Goal: Task Accomplishment & Management: Use online tool/utility

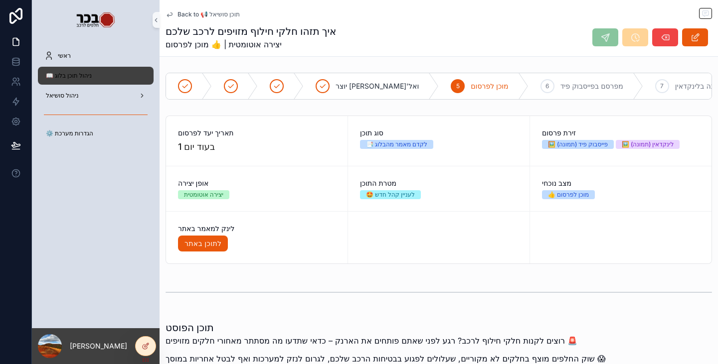
click at [107, 77] on div "📖 ניהול תוכן בלוג" at bounding box center [96, 76] width 104 height 16
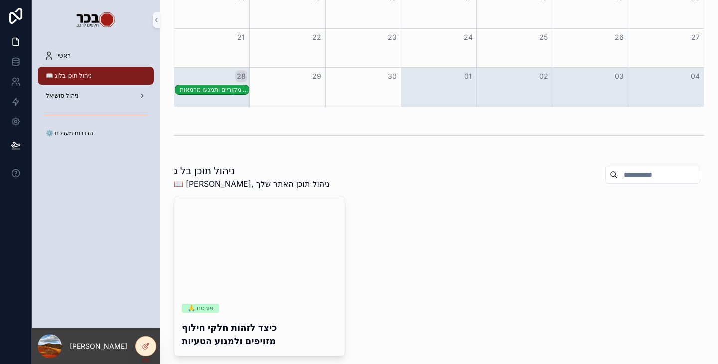
scroll to position [199, 0]
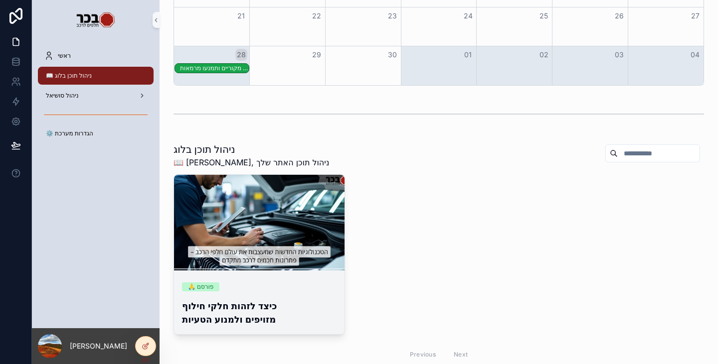
click at [213, 318] on h4 "כיצד לזהות חלקי חילוף מזויפים ולמנוע הטעיות" at bounding box center [259, 313] width 155 height 27
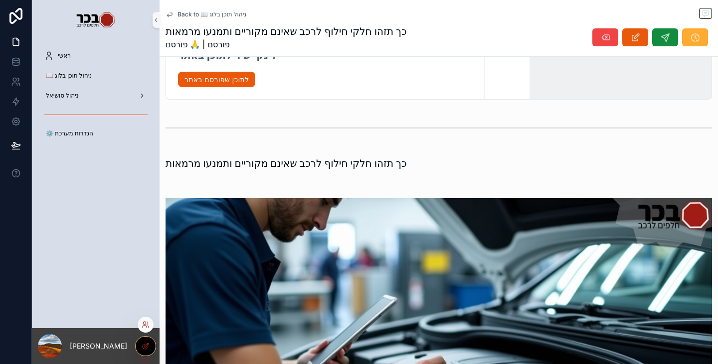
click at [150, 347] on div at bounding box center [146, 346] width 20 height 19
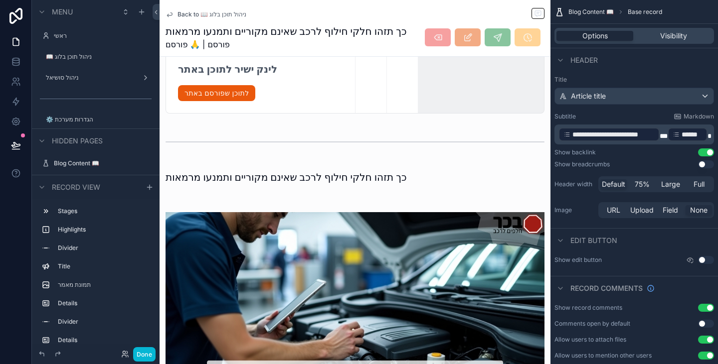
click at [412, 49] on div "כך תזהו חלקי חילוף לרכב שאינם מקוריים ותמנעו מרמאות פורסם | 🙏 פורסם" at bounding box center [354, 37] width 379 height 26
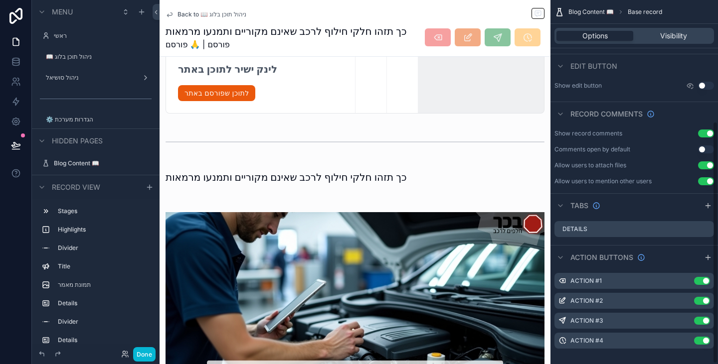
scroll to position [183, 0]
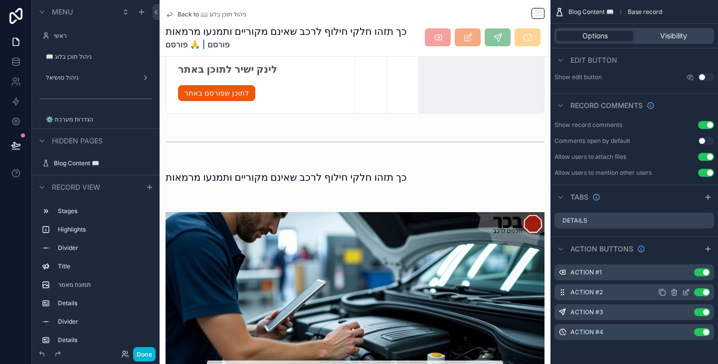
click at [689, 292] on icon "scrollable content" at bounding box center [686, 293] width 8 height 8
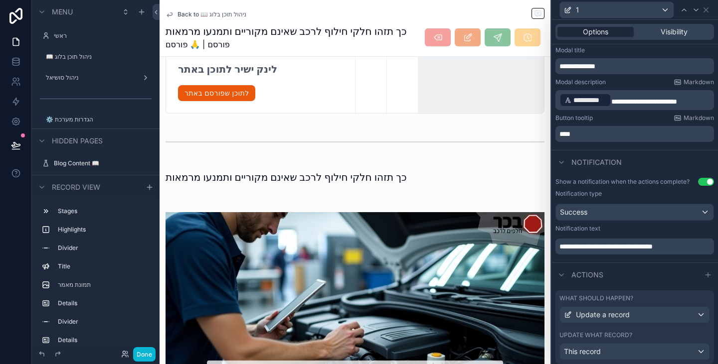
scroll to position [188, 0]
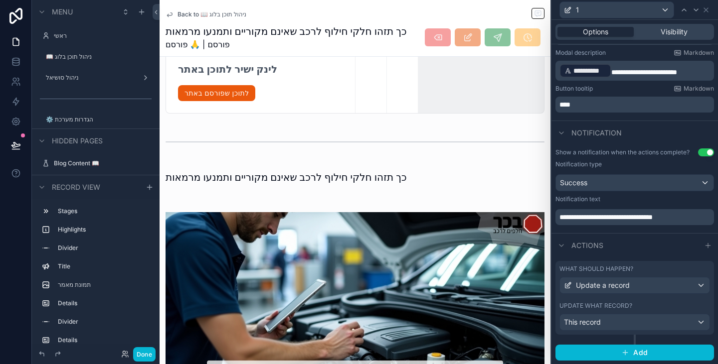
click at [671, 303] on div "Update what record?" at bounding box center [634, 306] width 151 height 8
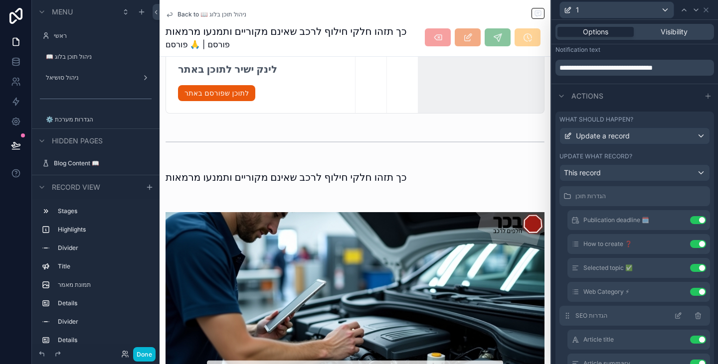
scroll to position [0, 0]
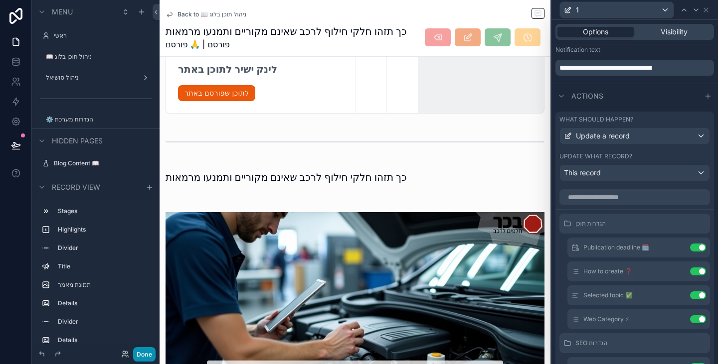
click at [145, 357] on button "Done" at bounding box center [144, 354] width 22 height 14
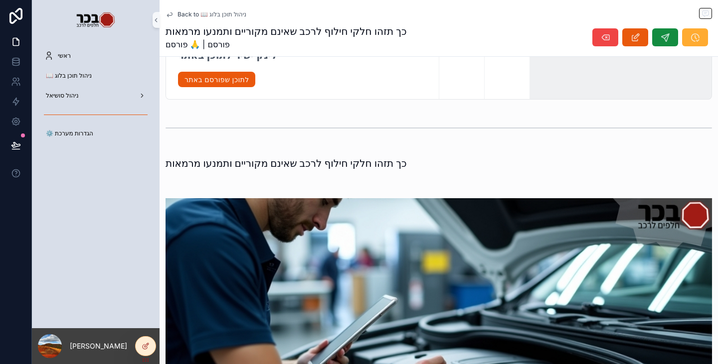
click at [103, 86] on div "ניהול סושיאל" at bounding box center [96, 96] width 128 height 20
click at [106, 96] on div "ניהול סושיאל" at bounding box center [96, 96] width 104 height 16
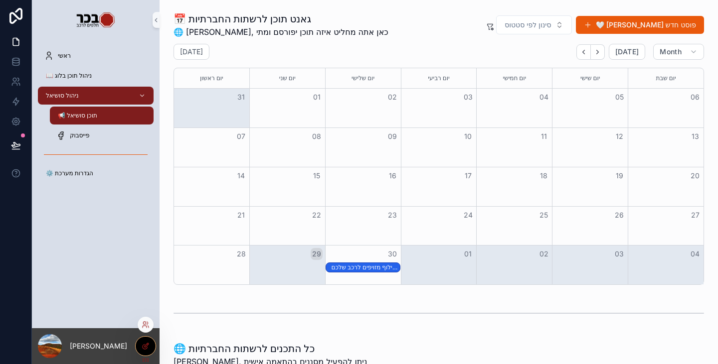
click at [148, 343] on icon at bounding box center [147, 345] width 4 height 4
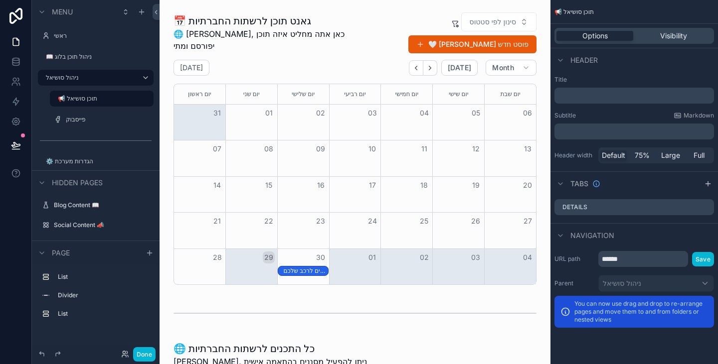
scroll to position [318, 0]
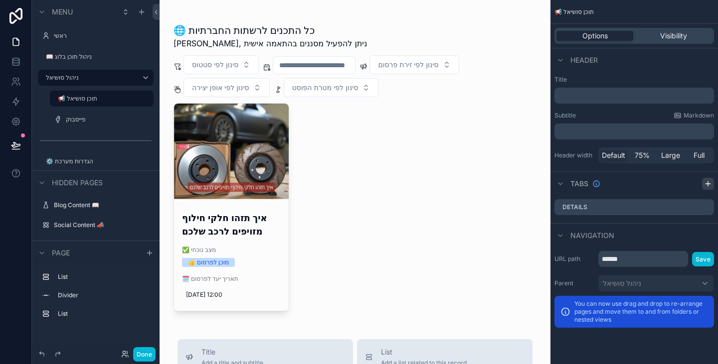
click at [709, 187] on icon "scrollable content" at bounding box center [708, 184] width 8 height 8
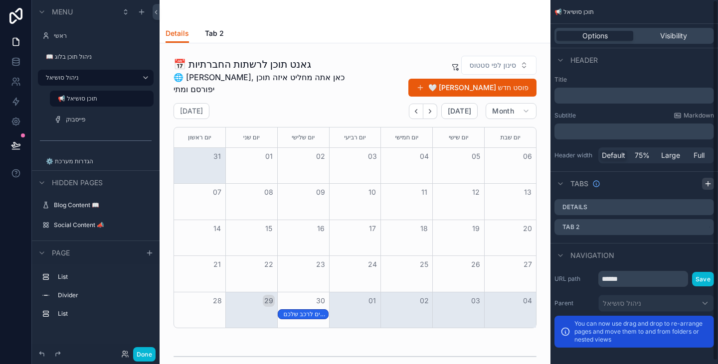
click at [710, 185] on icon "scrollable content" at bounding box center [708, 184] width 8 height 8
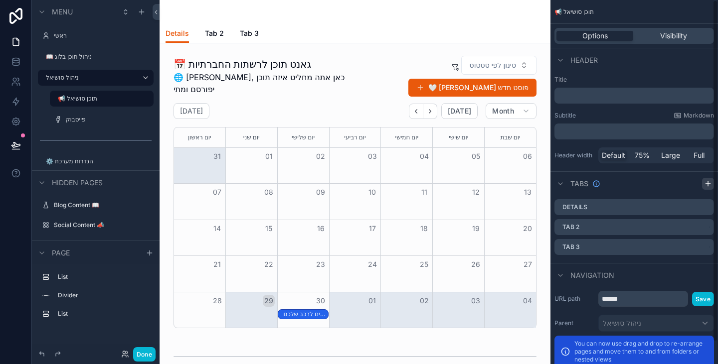
click at [710, 183] on icon "scrollable content" at bounding box center [708, 184] width 8 height 8
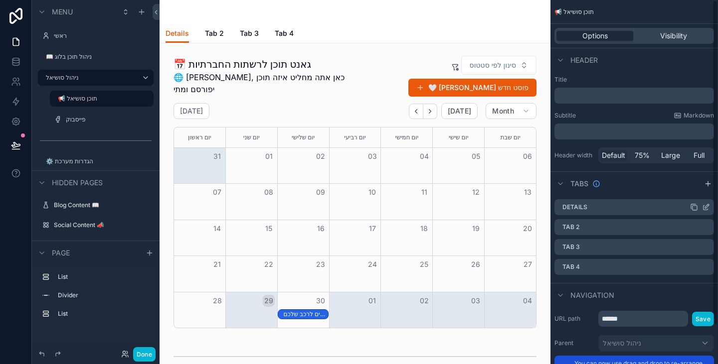
click at [704, 209] on icon "scrollable content" at bounding box center [706, 207] width 8 height 8
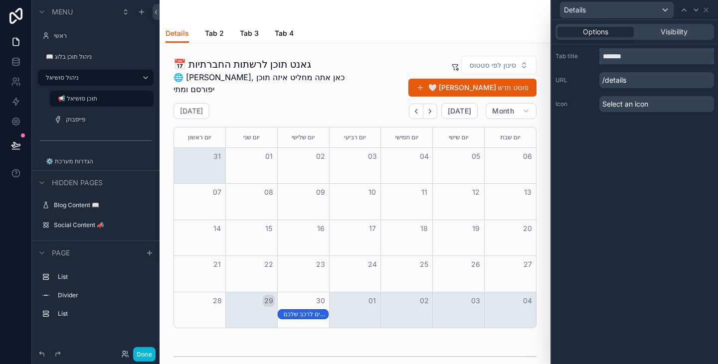
click at [634, 58] on input "*******" at bounding box center [656, 56] width 115 height 16
type input "**********"
click at [696, 6] on icon at bounding box center [696, 10] width 8 height 8
drag, startPoint x: 625, startPoint y: 57, endPoint x: 603, endPoint y: 56, distance: 22.0
click at [603, 56] on input "*****" at bounding box center [656, 56] width 115 height 16
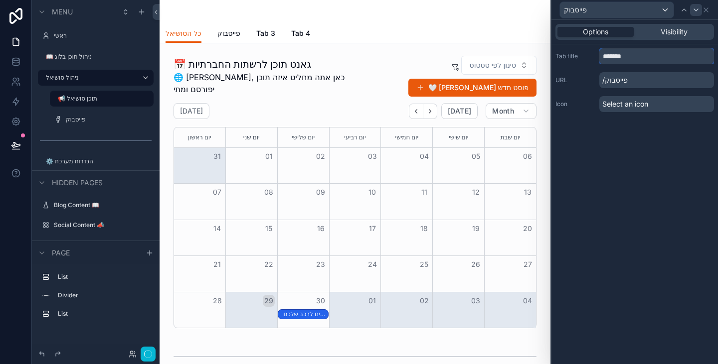
type input "*******"
click at [696, 12] on icon at bounding box center [696, 10] width 8 height 8
drag, startPoint x: 625, startPoint y: 55, endPoint x: 592, endPoint y: 56, distance: 32.4
click at [592, 54] on div "Tab title *****" at bounding box center [634, 56] width 159 height 16
type input "*********"
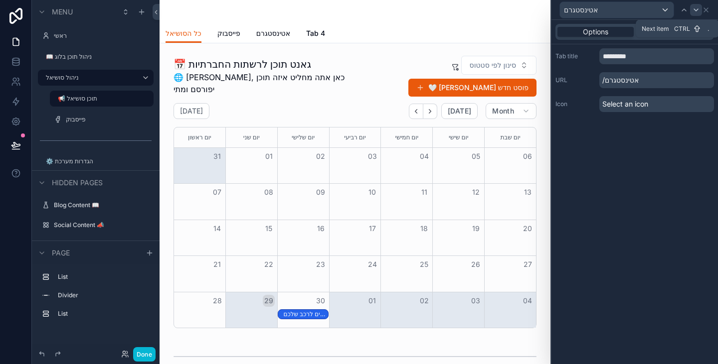
click at [698, 12] on icon at bounding box center [696, 10] width 8 height 8
drag, startPoint x: 614, startPoint y: 53, endPoint x: 595, endPoint y: 57, distance: 19.4
click at [596, 51] on div "Tab title *****" at bounding box center [634, 56] width 159 height 16
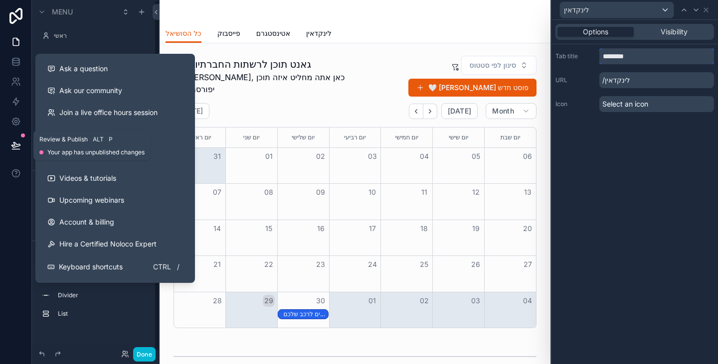
type input "********"
click at [21, 147] on button at bounding box center [16, 146] width 22 height 28
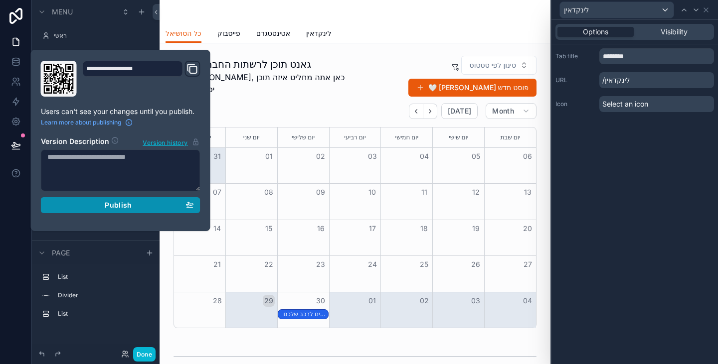
click at [106, 208] on span "Publish" at bounding box center [118, 205] width 27 height 9
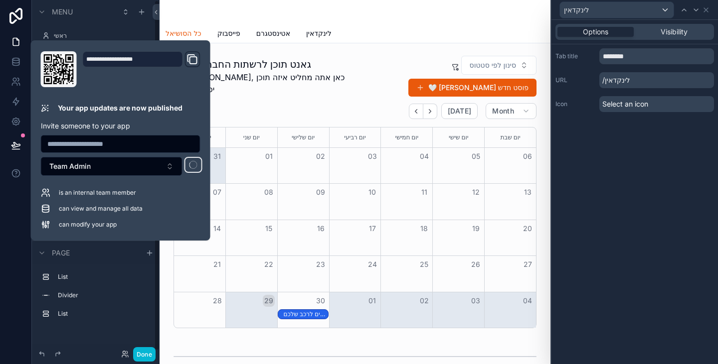
click at [9, 251] on div at bounding box center [16, 182] width 32 height 364
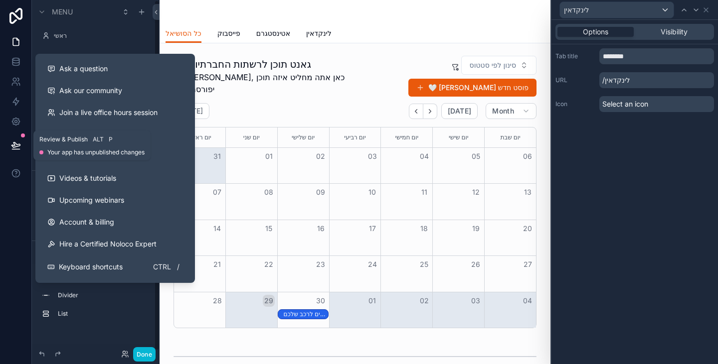
click at [15, 144] on icon at bounding box center [16, 146] width 10 height 10
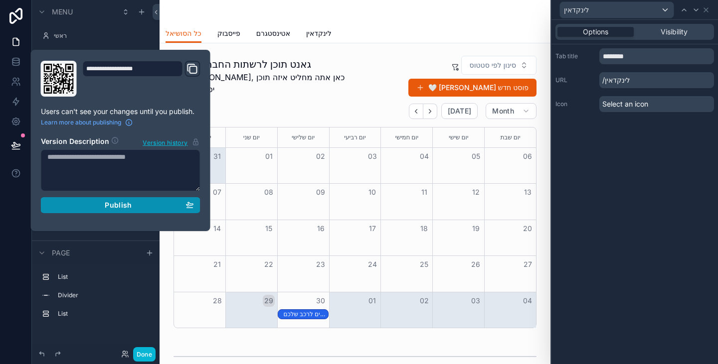
click at [170, 204] on div "Publish" at bounding box center [120, 205] width 147 height 9
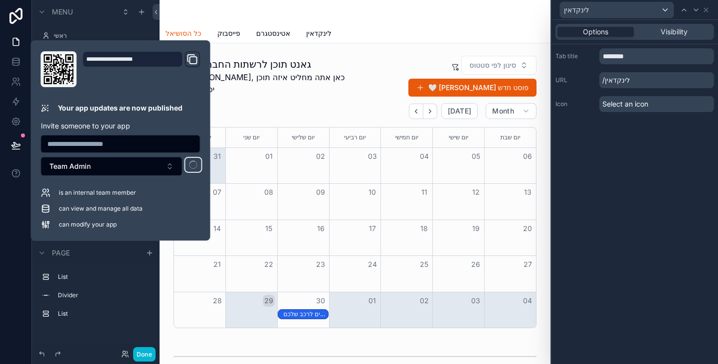
click at [2, 236] on div at bounding box center [16, 182] width 32 height 364
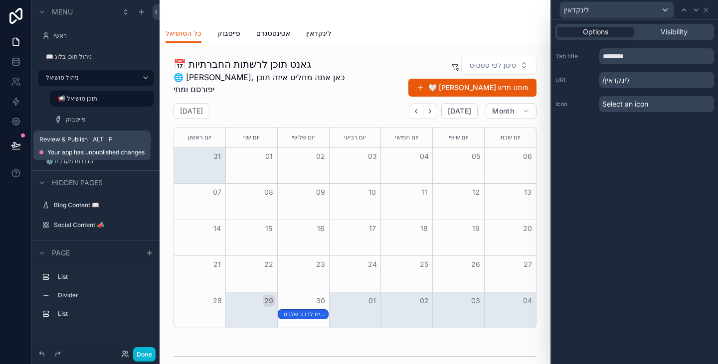
click at [19, 150] on icon at bounding box center [16, 146] width 10 height 10
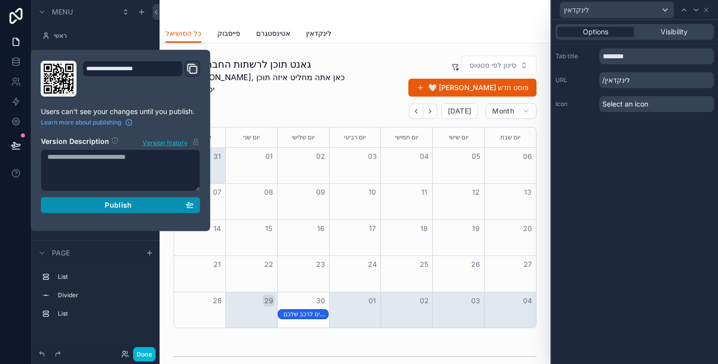
click at [110, 204] on span "Publish" at bounding box center [118, 205] width 27 height 9
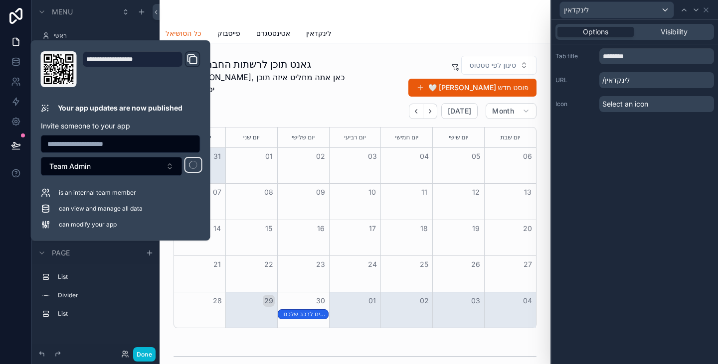
click at [19, 220] on div at bounding box center [16, 182] width 32 height 364
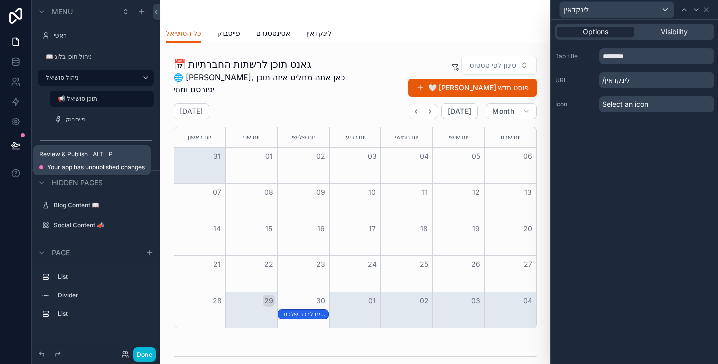
click at [17, 147] on icon at bounding box center [15, 145] width 8 height 5
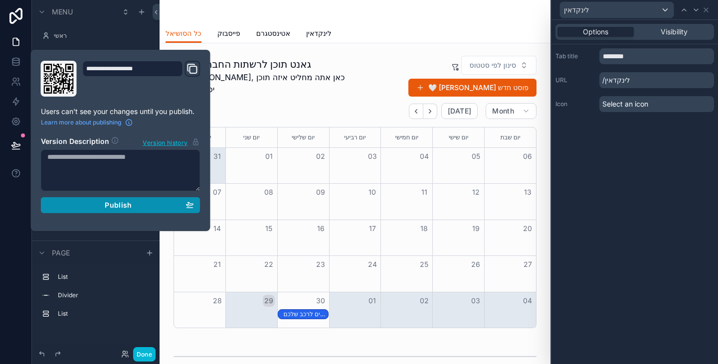
click at [110, 204] on span "Publish" at bounding box center [118, 205] width 27 height 9
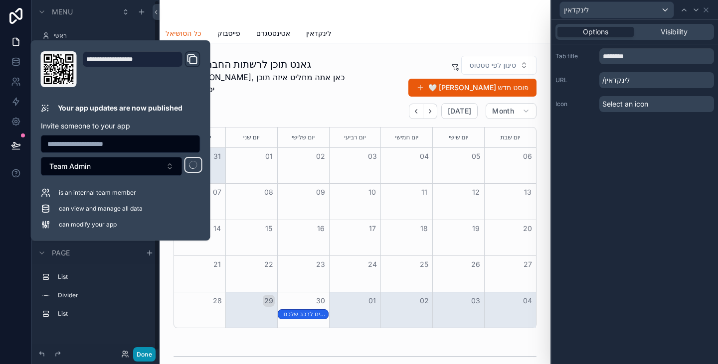
click at [141, 357] on button "Done" at bounding box center [144, 354] width 22 height 14
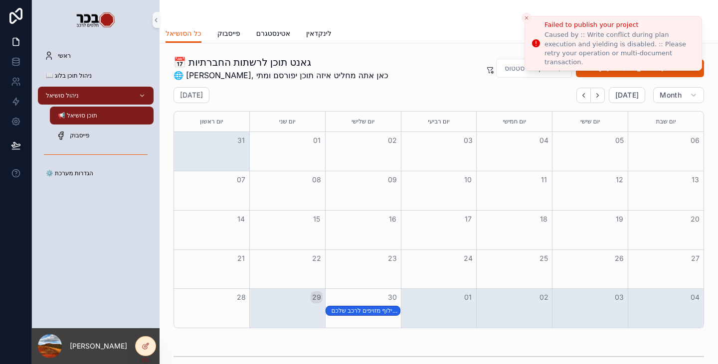
click at [525, 16] on li "Failed to publish your project Caused by :: Write conflict during plan executio…" at bounding box center [612, 43] width 177 height 55
click at [531, 17] on button "Close toast" at bounding box center [526, 18] width 10 height 10
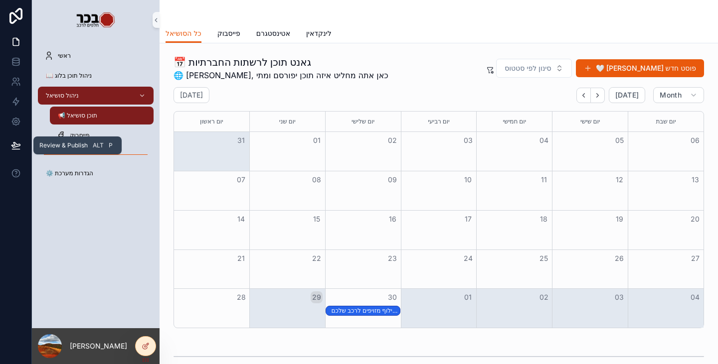
click at [16, 145] on icon at bounding box center [15, 145] width 8 height 5
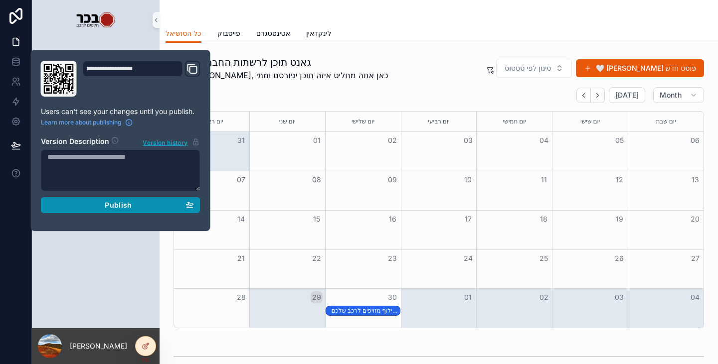
click at [125, 206] on span "Publish" at bounding box center [118, 205] width 27 height 9
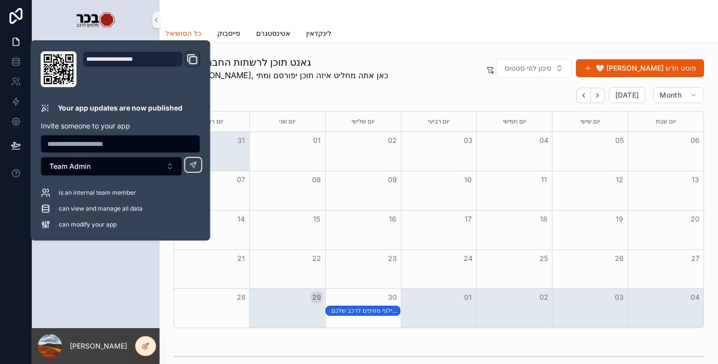
click at [104, 291] on div "ראשי 📖 ניהול תוכן בלוג ניהול סושיאל 📢 תוכן סושיאל פייסבוק ⚙️ הגדרות מערכת" at bounding box center [96, 184] width 128 height 289
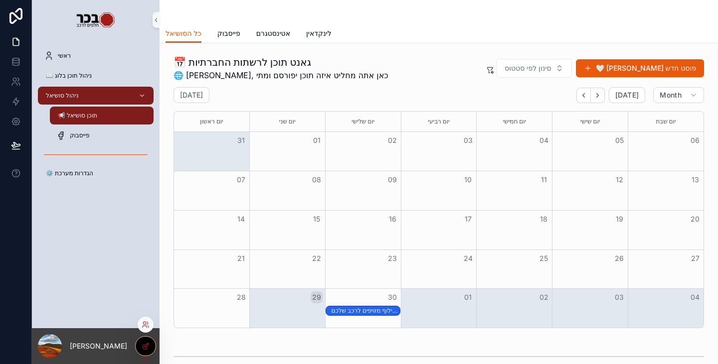
click at [149, 353] on div at bounding box center [146, 346] width 20 height 19
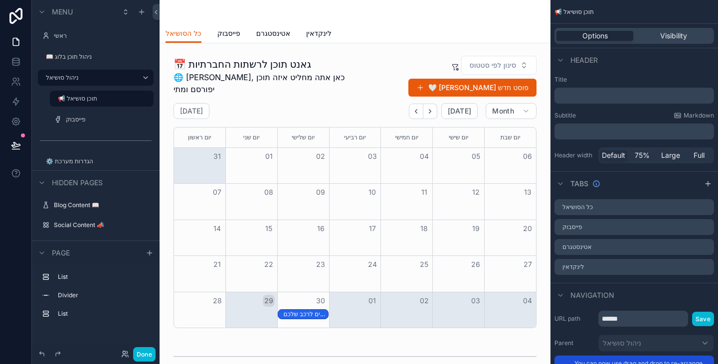
click at [381, 40] on div "כל הסושיאל פייסבוק אטינסטגרם לינקדאין" at bounding box center [354, 33] width 379 height 19
click at [694, 267] on icon "scrollable content" at bounding box center [694, 268] width 0 height 2
click at [634, 310] on span "Remove tab" at bounding box center [628, 306] width 39 height 12
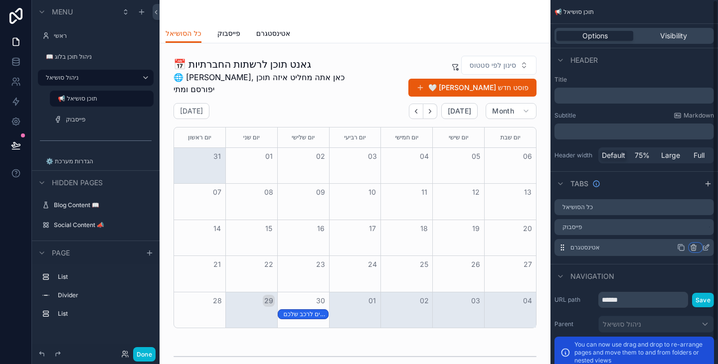
click at [695, 249] on icon "scrollable content" at bounding box center [693, 248] width 8 height 8
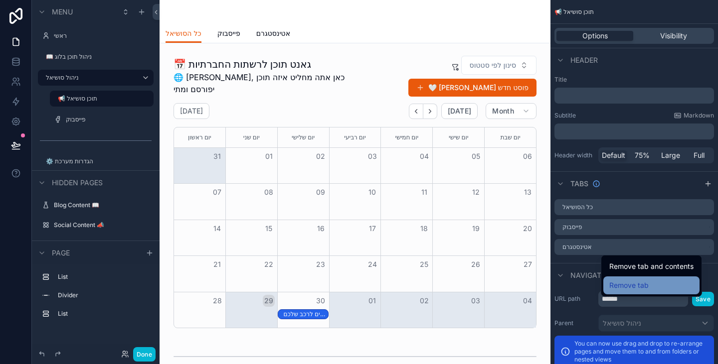
click at [640, 285] on span "Remove tab" at bounding box center [628, 286] width 39 height 12
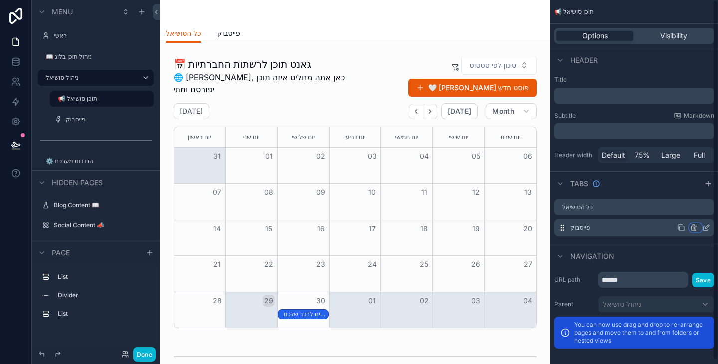
click at [696, 227] on icon "scrollable content" at bounding box center [693, 228] width 8 height 8
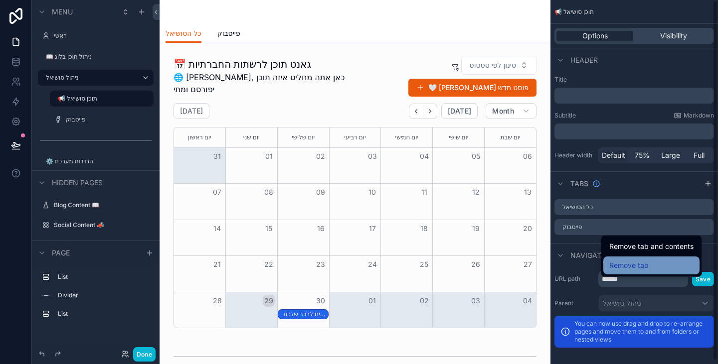
click at [626, 267] on span "Remove tab" at bounding box center [628, 266] width 39 height 12
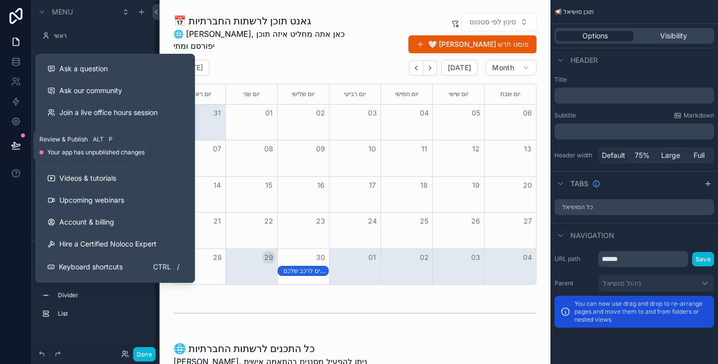
click at [23, 147] on button at bounding box center [16, 146] width 22 height 28
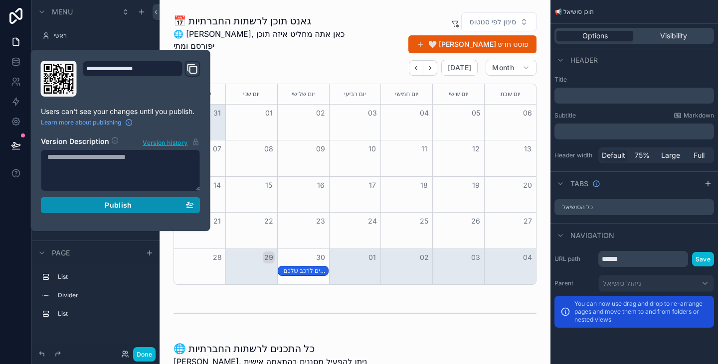
click at [127, 208] on span "Publish" at bounding box center [118, 205] width 27 height 9
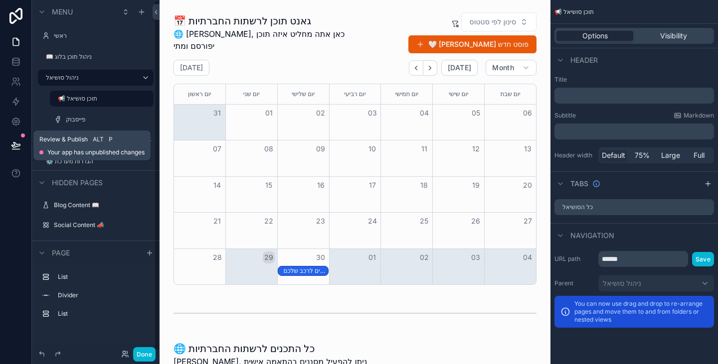
click at [7, 150] on button at bounding box center [16, 146] width 22 height 28
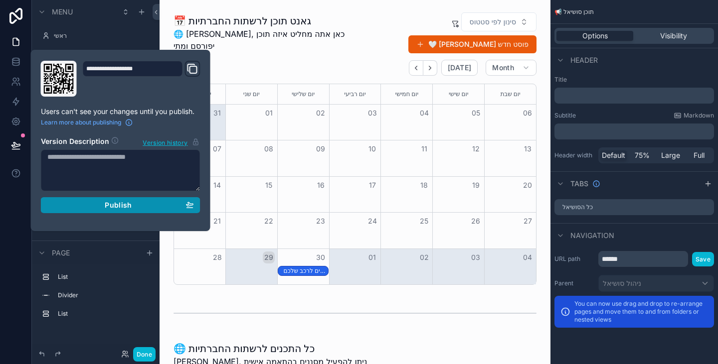
click at [120, 201] on span "Publish" at bounding box center [118, 205] width 27 height 9
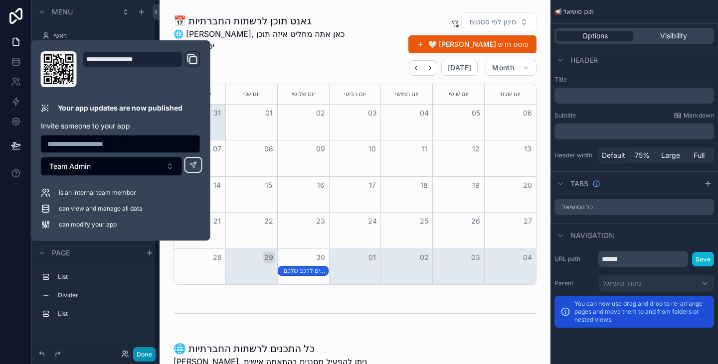
click at [148, 353] on button "Done" at bounding box center [144, 354] width 22 height 14
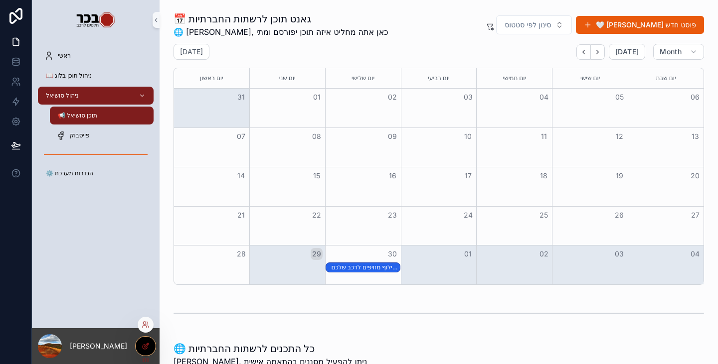
click at [142, 347] on icon at bounding box center [146, 346] width 8 height 8
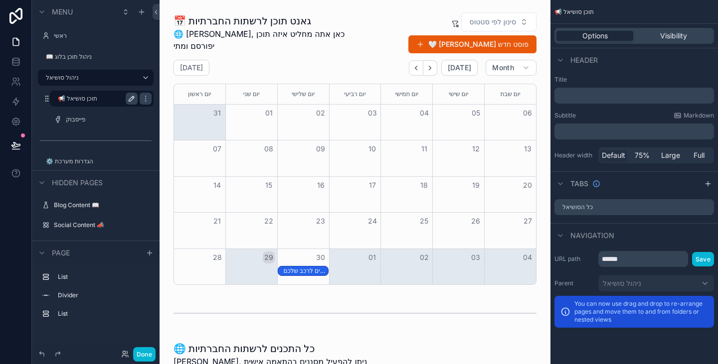
click at [133, 97] on icon "scrollable content" at bounding box center [132, 97] width 1 height 1
click at [69, 99] on input "**********" at bounding box center [90, 99] width 64 height 12
click at [66, 98] on input "**********" at bounding box center [90, 99] width 64 height 12
click at [65, 97] on input "**********" at bounding box center [90, 99] width 64 height 12
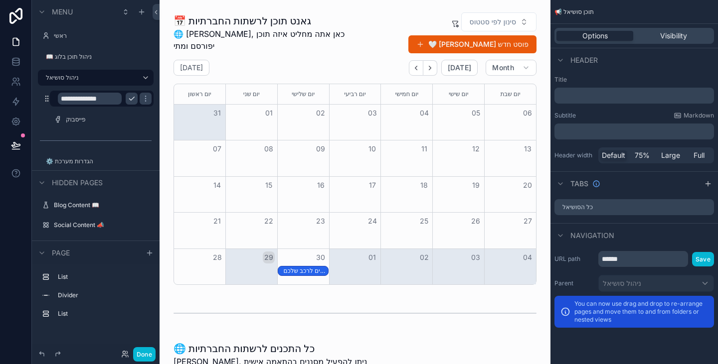
click at [65, 97] on input "**********" at bounding box center [90, 99] width 64 height 12
click at [88, 98] on input "**********" at bounding box center [90, 99] width 64 height 12
type input "**********"
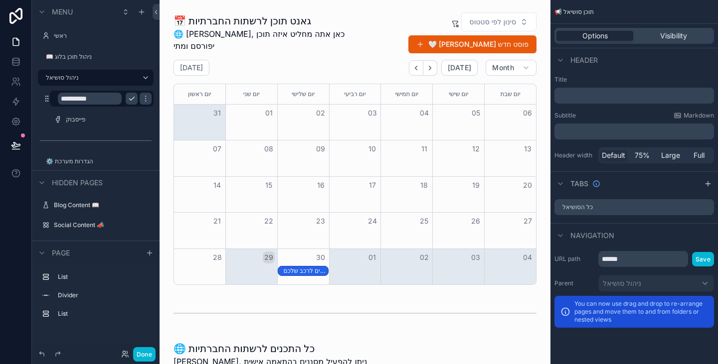
click at [132, 98] on icon "scrollable content" at bounding box center [132, 99] width 8 height 8
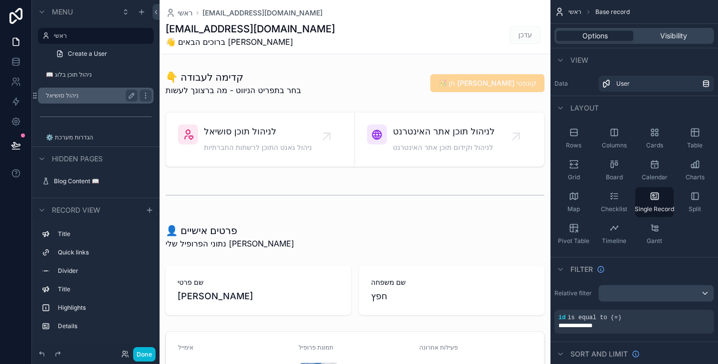
click at [97, 100] on div "ניהול סושיאל" at bounding box center [92, 96] width 92 height 12
click at [89, 94] on label "ניהול סושיאל" at bounding box center [90, 96] width 88 height 8
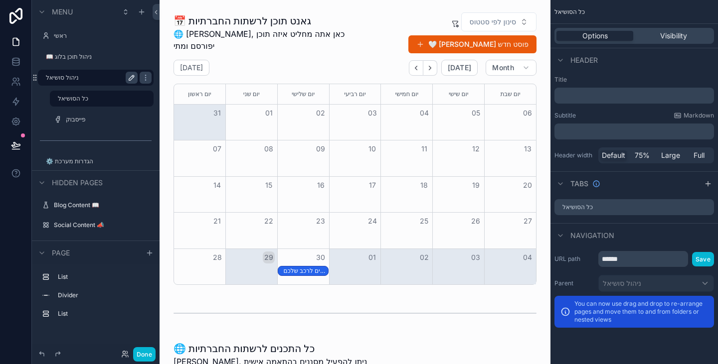
click at [129, 77] on icon "scrollable content" at bounding box center [132, 78] width 8 height 8
click at [49, 79] on input "**********" at bounding box center [84, 78] width 76 height 12
paste input "***"
type input "**********"
click at [130, 78] on icon "scrollable content" at bounding box center [132, 78] width 8 height 8
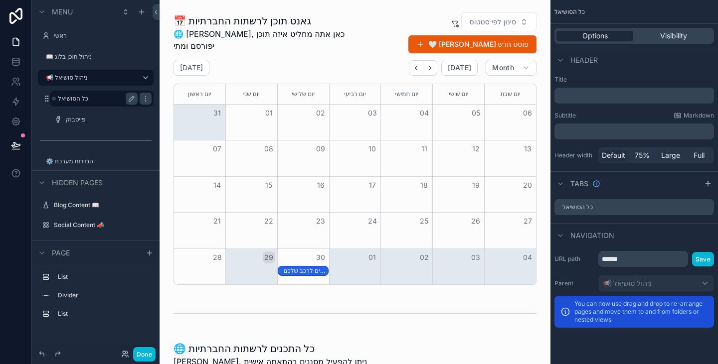
click at [54, 98] on div "scrollable content" at bounding box center [54, 99] width 4 height 4
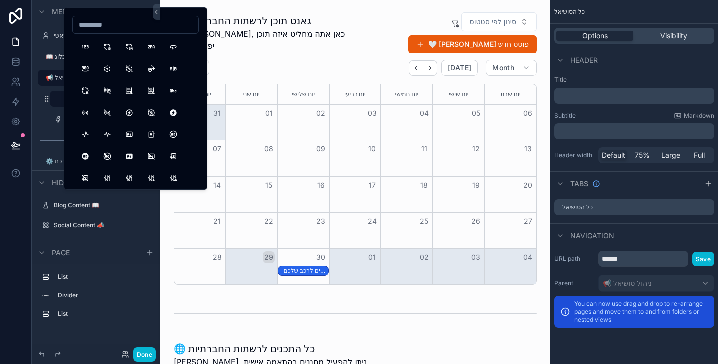
click at [131, 24] on input at bounding box center [136, 25] width 126 height 14
type input "***"
click at [130, 111] on button "CalendarHeart" at bounding box center [129, 113] width 18 height 18
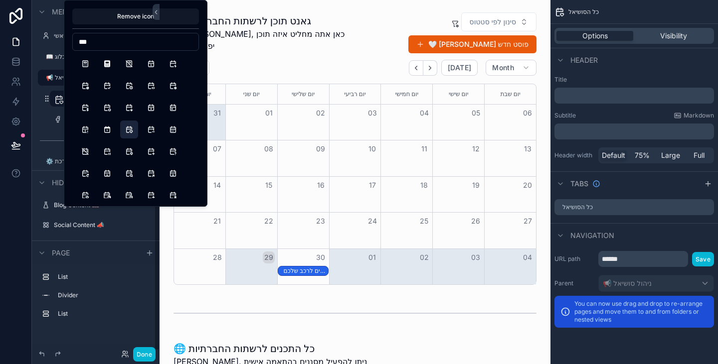
click at [0, 243] on div at bounding box center [16, 182] width 32 height 364
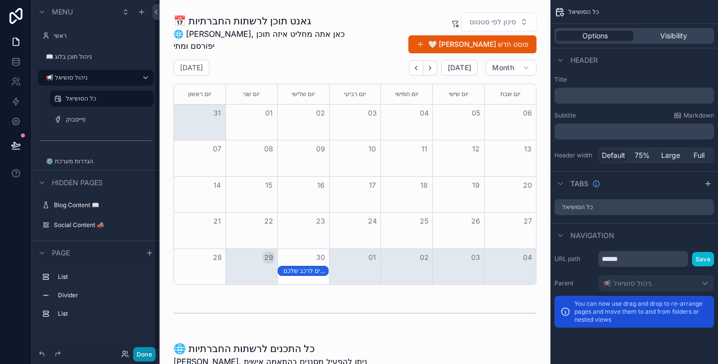
click at [134, 357] on button "Done" at bounding box center [144, 354] width 22 height 14
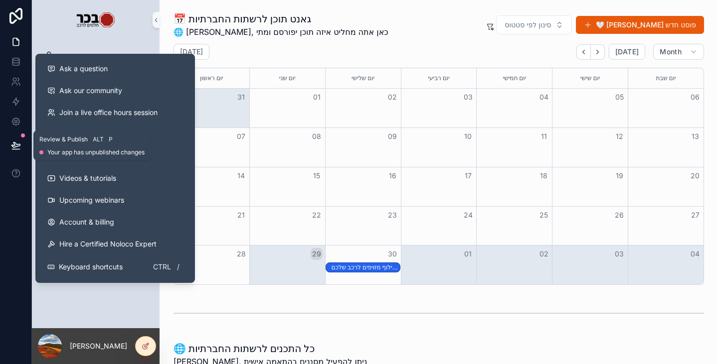
click at [21, 152] on button at bounding box center [16, 146] width 22 height 28
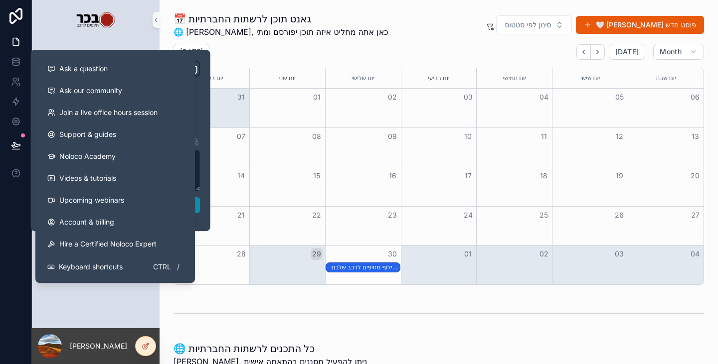
click at [196, 206] on button "Publish" at bounding box center [120, 205] width 159 height 16
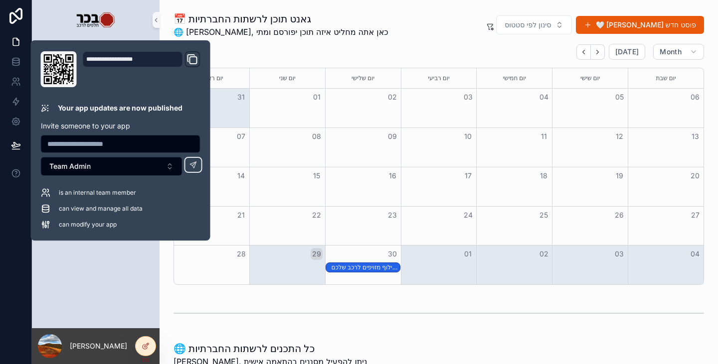
click at [9, 265] on div at bounding box center [16, 182] width 32 height 364
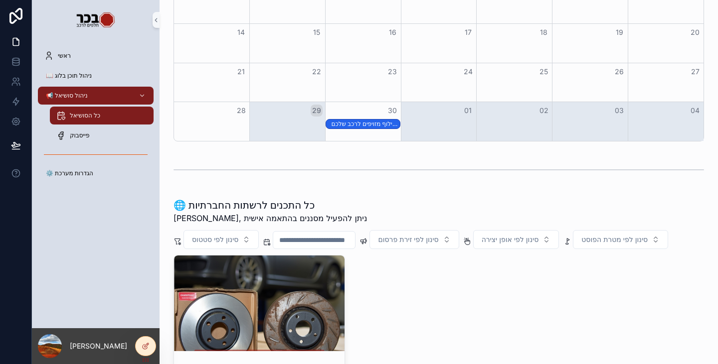
scroll to position [199, 0]
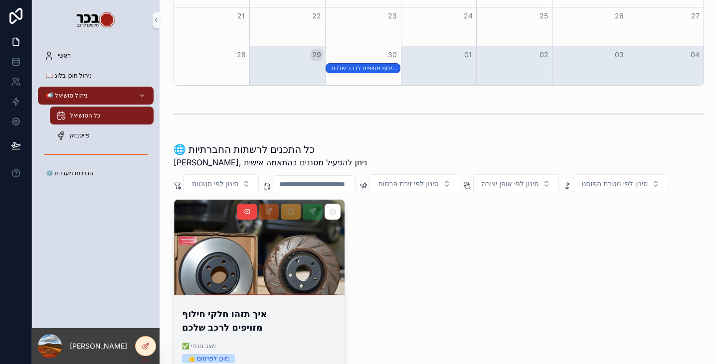
click at [274, 290] on div "scrollable content" at bounding box center [259, 248] width 170 height 96
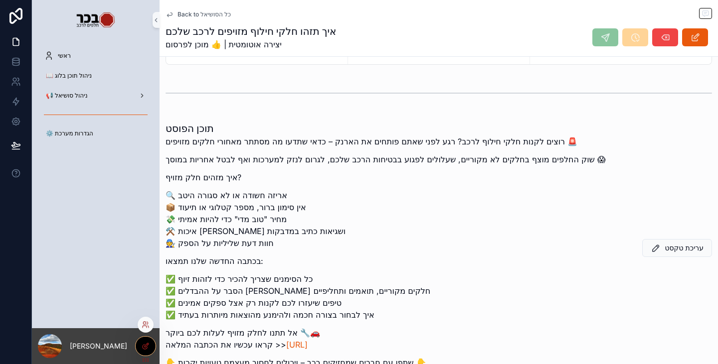
click at [147, 351] on div at bounding box center [146, 346] width 20 height 19
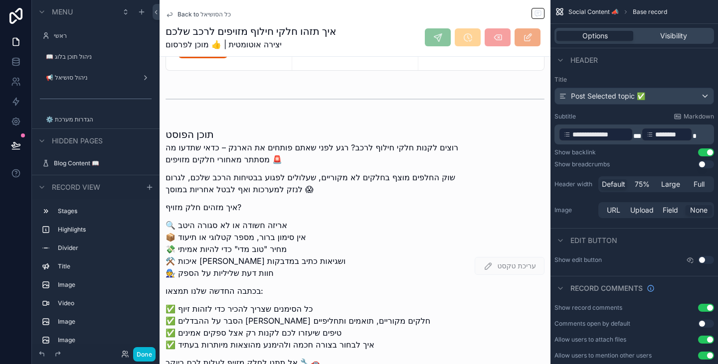
click at [379, 30] on div "איך תזהו חלקי חילוף מזויפים לרכב שלכם יצירה אוטומטית | 👍 מוכן לפרסום" at bounding box center [354, 37] width 379 height 26
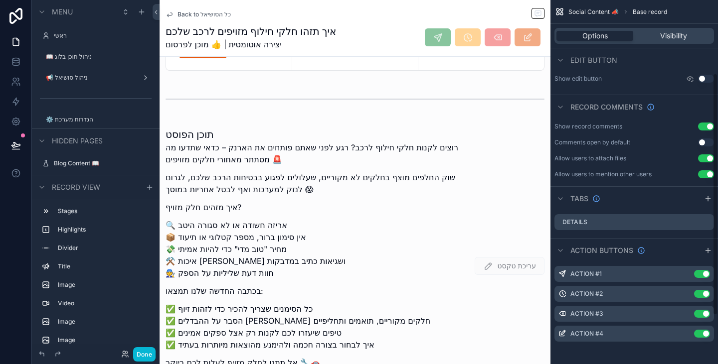
scroll to position [183, 0]
click at [687, 274] on icon "scrollable content" at bounding box center [686, 273] width 8 height 8
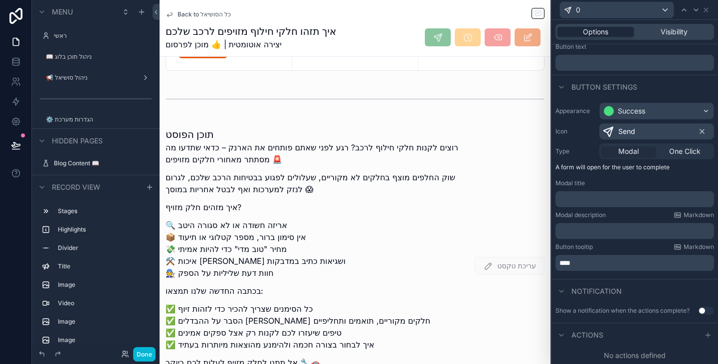
scroll to position [26, 0]
click at [616, 198] on p "﻿" at bounding box center [635, 199] width 153 height 10
click at [630, 223] on div "﻿" at bounding box center [634, 231] width 159 height 16
click at [682, 148] on span "One Click" at bounding box center [684, 151] width 31 height 10
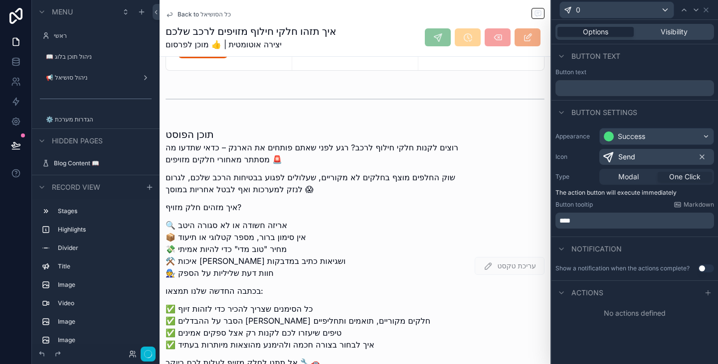
scroll to position [0, 0]
click at [705, 268] on button "Use setting" at bounding box center [706, 269] width 16 height 8
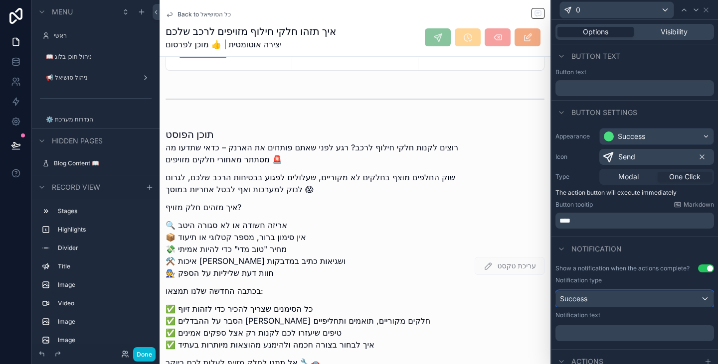
click at [638, 301] on div "Success" at bounding box center [635, 299] width 158 height 16
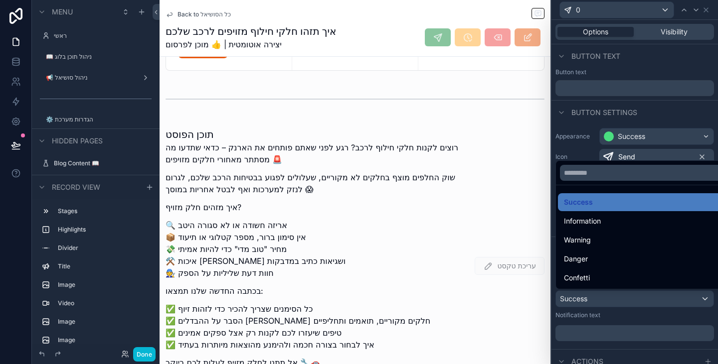
drag, startPoint x: 629, startPoint y: 271, endPoint x: 631, endPoint y: 278, distance: 7.3
click at [629, 271] on div "Confetti" at bounding box center [642, 278] width 169 height 18
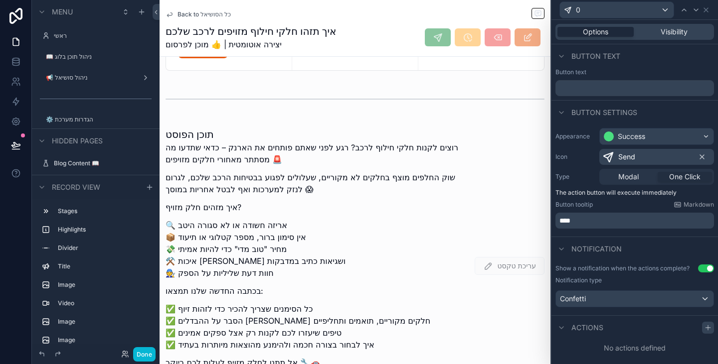
click at [708, 326] on icon at bounding box center [708, 328] width 8 height 8
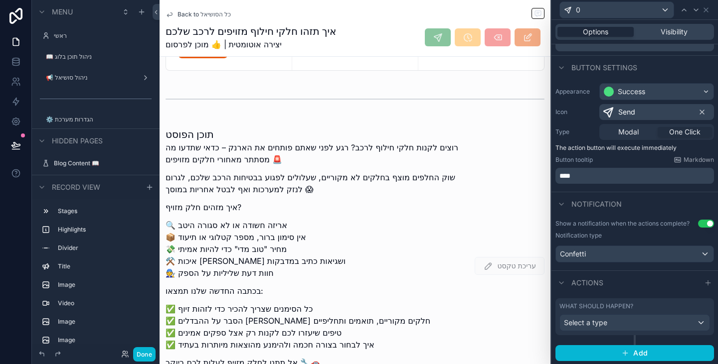
scroll to position [45, 0]
click at [638, 326] on div "Select a type" at bounding box center [635, 323] width 150 height 16
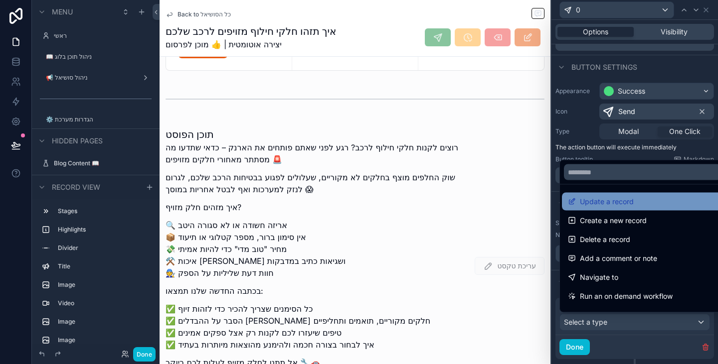
click at [616, 206] on span "Update a record" at bounding box center [607, 202] width 54 height 12
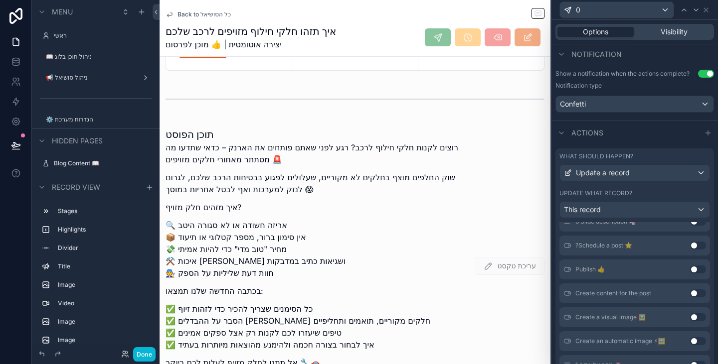
scroll to position [548, 0]
click at [690, 268] on button "Use setting" at bounding box center [698, 267] width 16 height 8
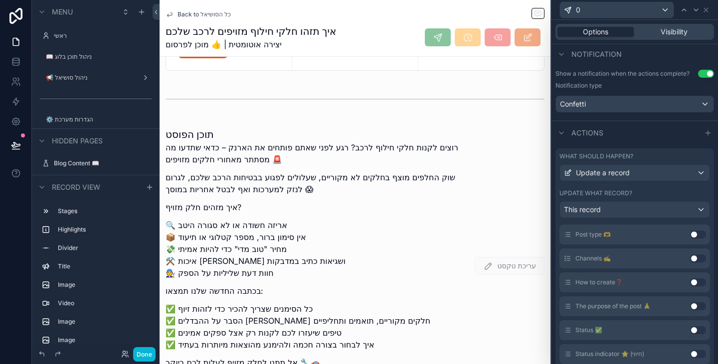
scroll to position [0, 0]
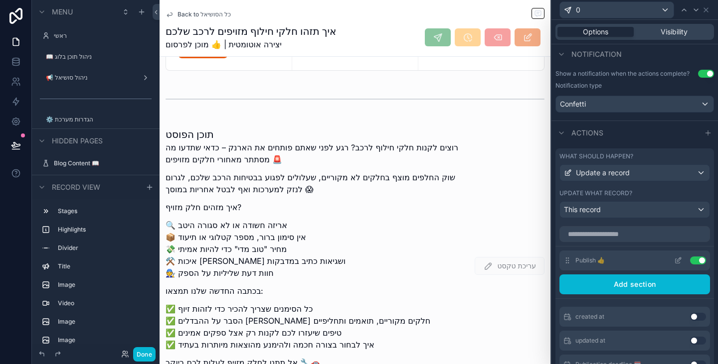
click at [677, 260] on icon at bounding box center [679, 260] width 4 height 4
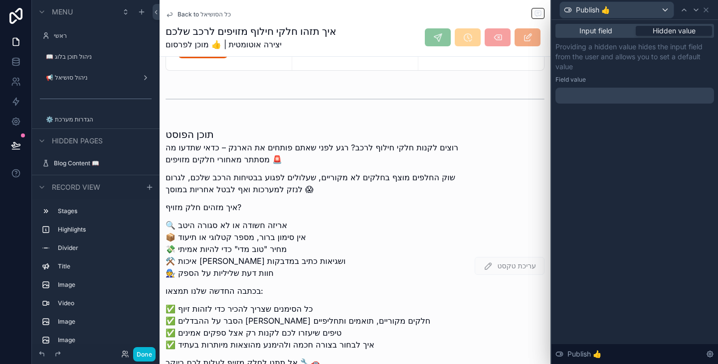
drag, startPoint x: 611, startPoint y: 31, endPoint x: 617, endPoint y: 37, distance: 8.5
click at [611, 31] on span "Input field" at bounding box center [595, 31] width 33 height 10
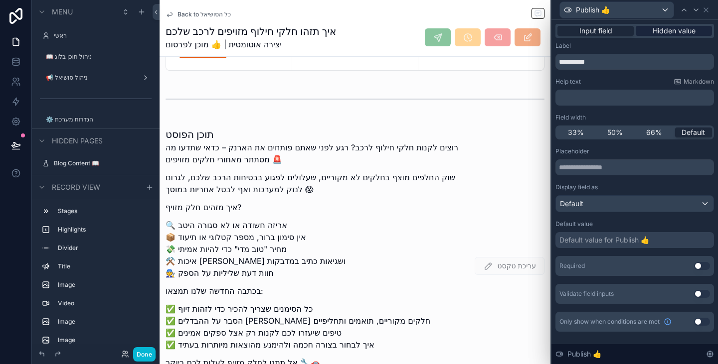
scroll to position [263, 0]
click at [672, 30] on span "Hidden value" at bounding box center [673, 31] width 43 height 10
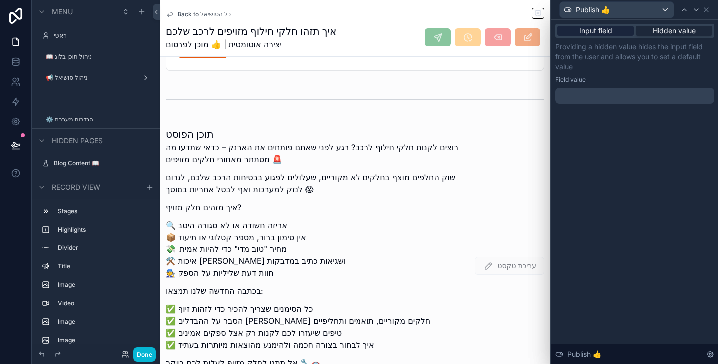
click at [604, 30] on span "Input field" at bounding box center [595, 31] width 33 height 10
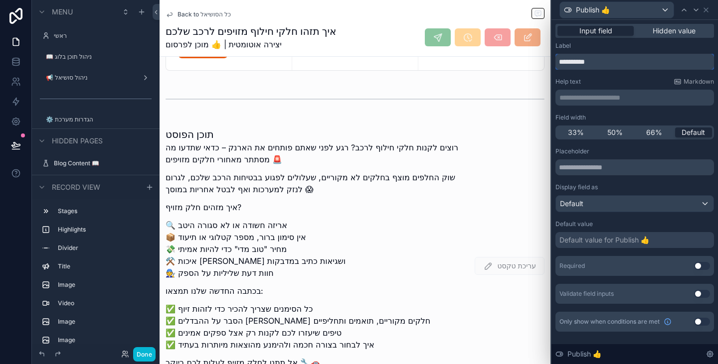
drag, startPoint x: 586, startPoint y: 62, endPoint x: 551, endPoint y: 63, distance: 34.4
click at [551, 63] on div "**********" at bounding box center [634, 188] width 166 height 336
click at [558, 63] on input "**********" at bounding box center [634, 62] width 159 height 16
type input "**********"
click at [704, 11] on icon at bounding box center [706, 10] width 8 height 8
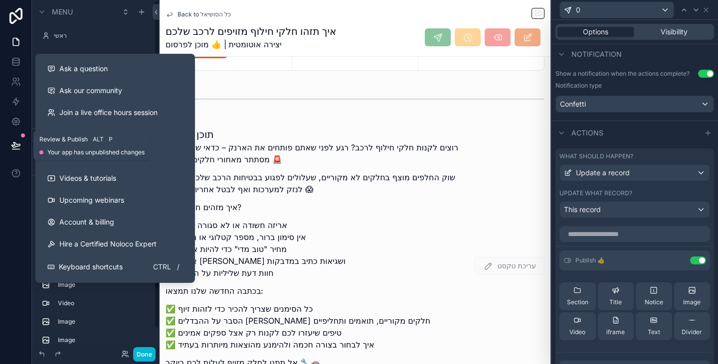
click at [16, 143] on icon at bounding box center [16, 146] width 10 height 10
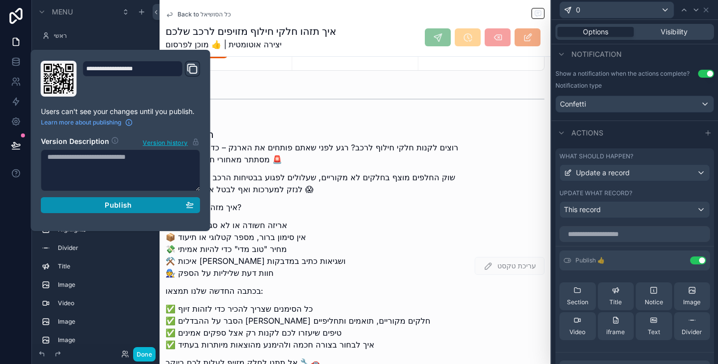
click at [148, 204] on div "Publish" at bounding box center [120, 205] width 147 height 9
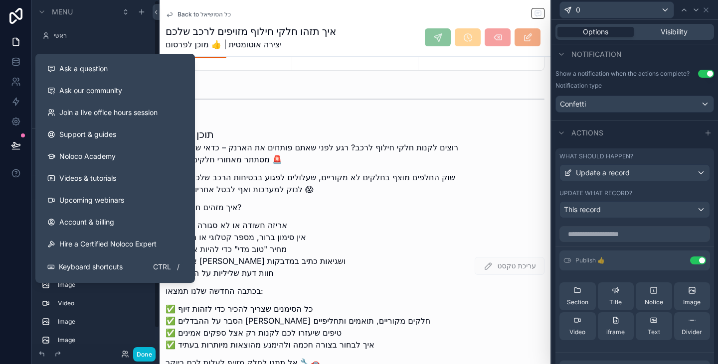
click at [9, 216] on div at bounding box center [16, 182] width 32 height 364
click at [19, 143] on icon at bounding box center [16, 146] width 10 height 10
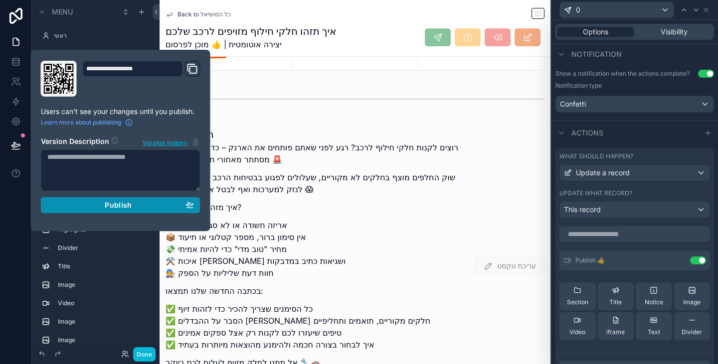
click at [122, 210] on button "Publish" at bounding box center [120, 205] width 159 height 16
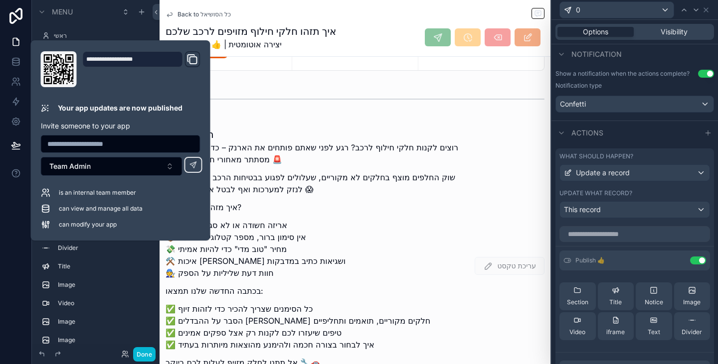
click at [5, 229] on div at bounding box center [16, 182] width 32 height 364
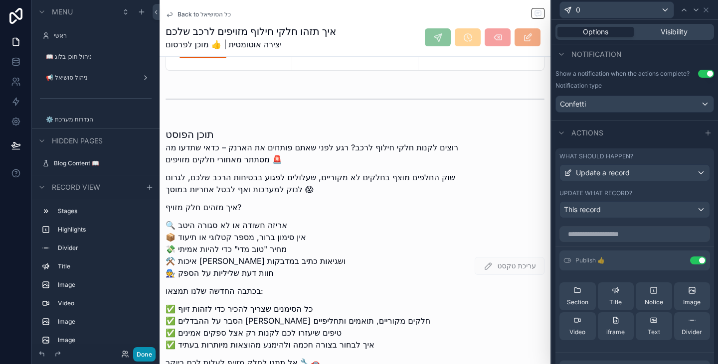
click at [143, 359] on button "Done" at bounding box center [144, 354] width 22 height 14
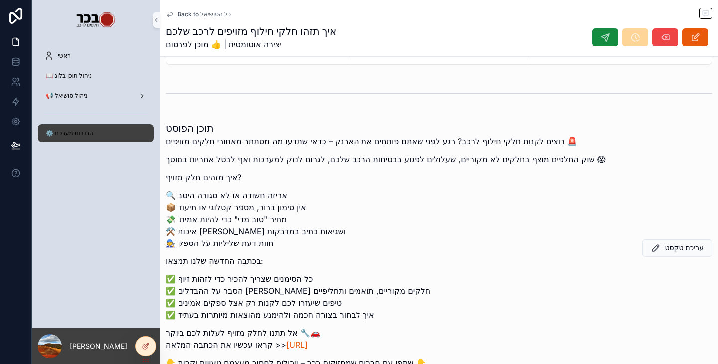
click at [90, 139] on div "⚙️ הגדרות מערכת" at bounding box center [96, 134] width 104 height 16
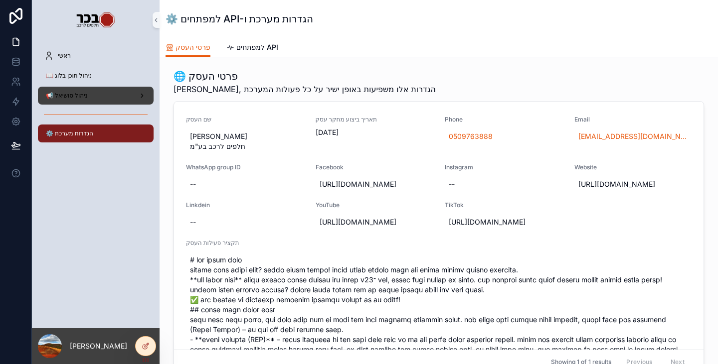
click at [86, 98] on span "📢 ניהול סושיאל" at bounding box center [67, 96] width 42 height 8
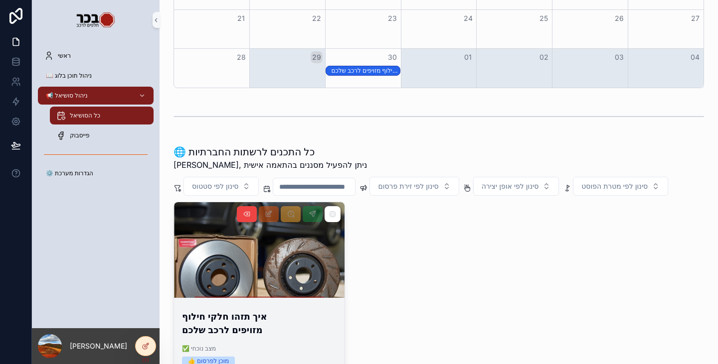
scroll to position [199, 0]
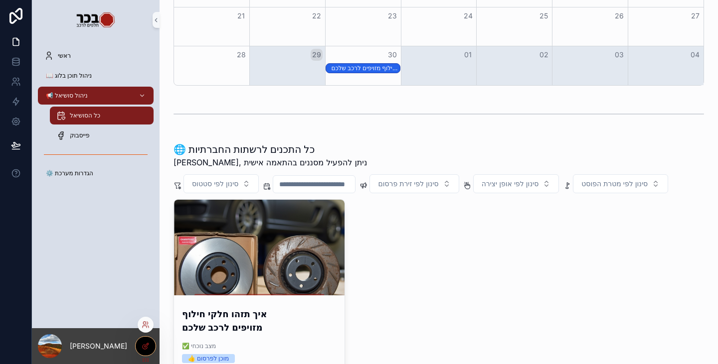
click at [146, 350] on icon at bounding box center [146, 346] width 8 height 8
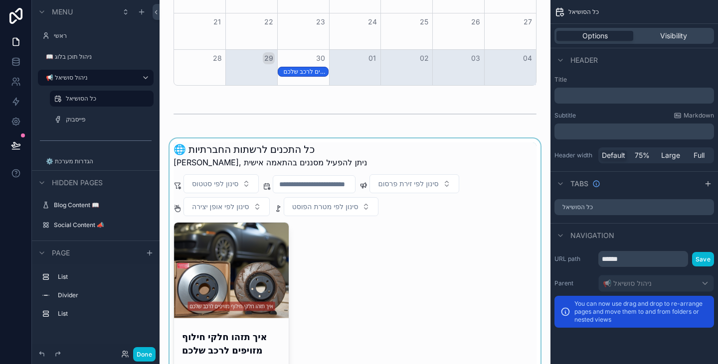
click at [425, 269] on div "scrollable content" at bounding box center [354, 287] width 375 height 296
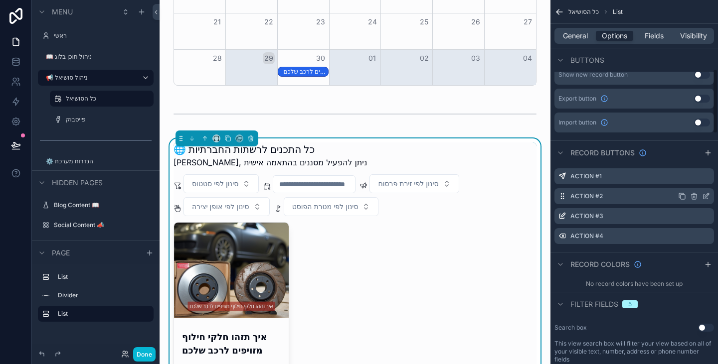
scroll to position [399, 0]
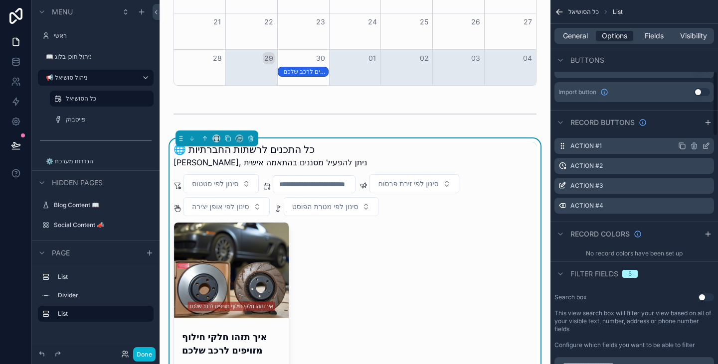
click at [706, 147] on icon "scrollable content" at bounding box center [707, 145] width 4 height 4
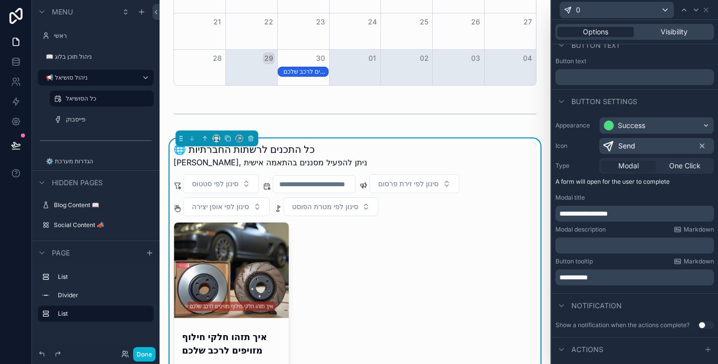
scroll to position [26, 0]
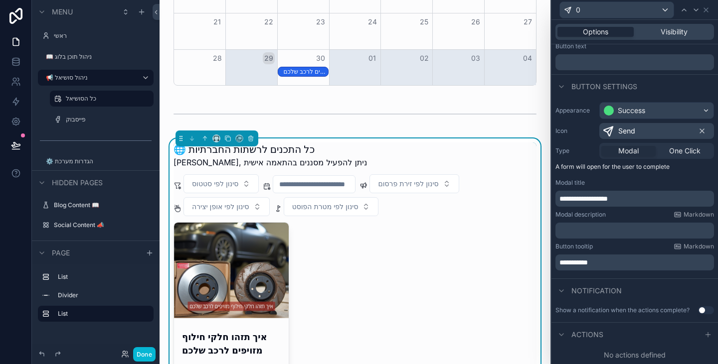
click at [698, 312] on button "Use setting" at bounding box center [706, 311] width 16 height 8
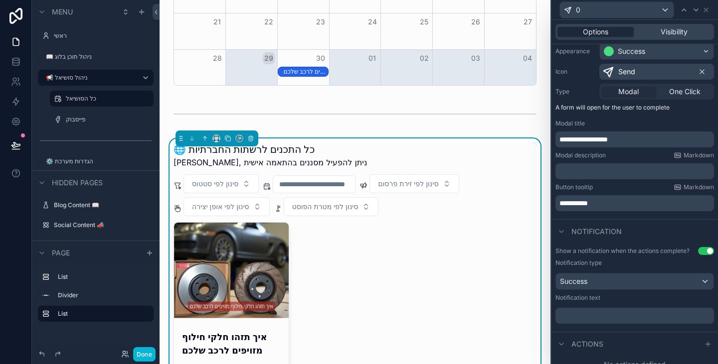
scroll to position [95, 0]
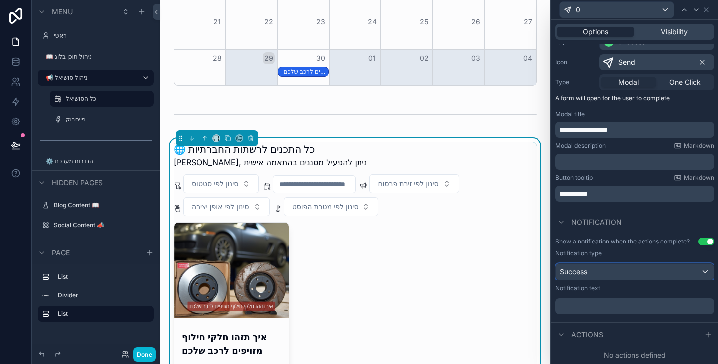
click at [667, 274] on div "Success" at bounding box center [635, 272] width 158 height 16
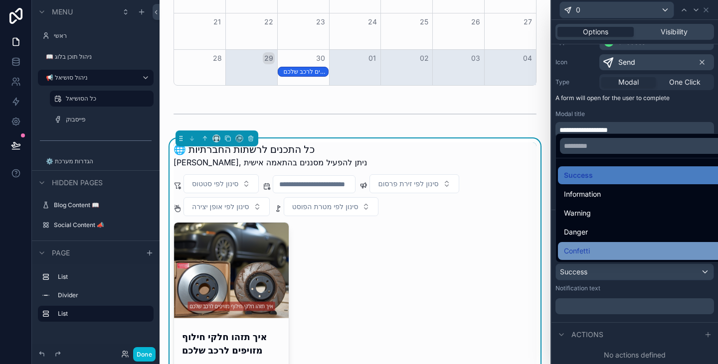
click at [631, 246] on div "Confetti" at bounding box center [642, 251] width 157 height 12
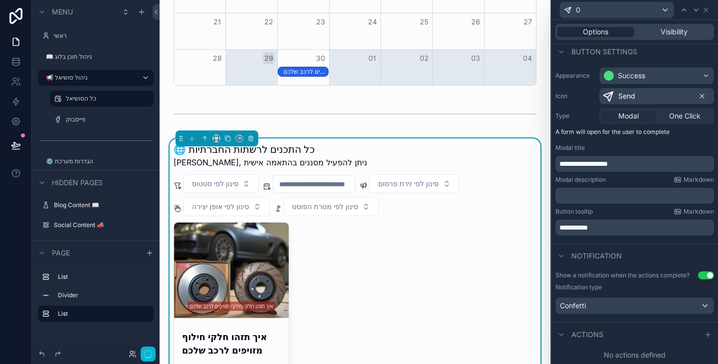
scroll to position [61, 0]
click at [704, 331] on icon at bounding box center [708, 335] width 8 height 8
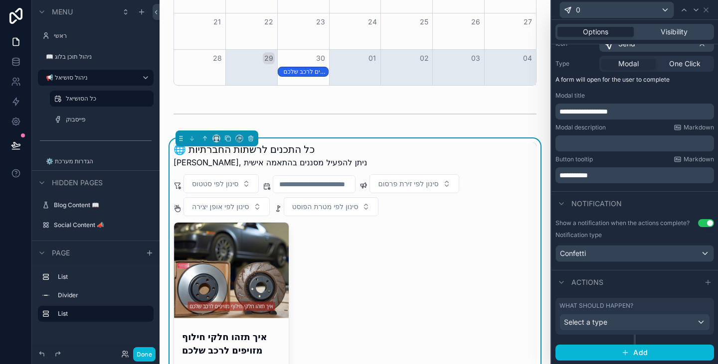
scroll to position [113, 0]
click at [645, 320] on div "Select a type" at bounding box center [635, 323] width 150 height 16
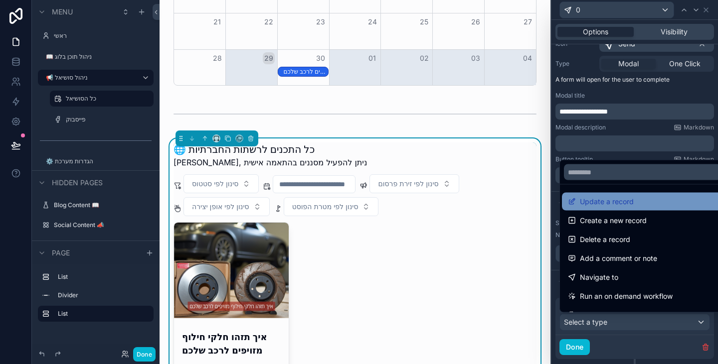
click at [642, 205] on div "Update a record" at bounding box center [642, 202] width 149 height 12
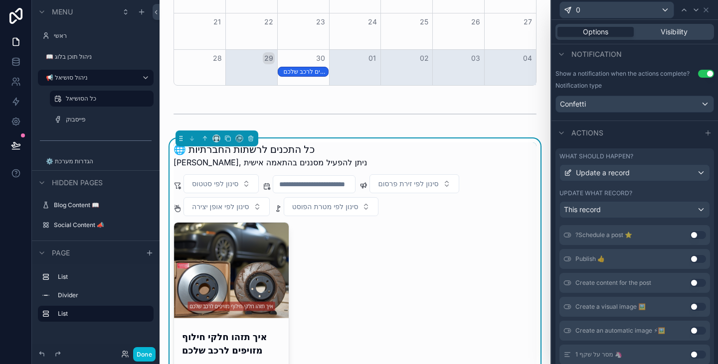
scroll to position [797, 0]
click at [690, 257] on button "Use setting" at bounding box center [698, 259] width 16 height 8
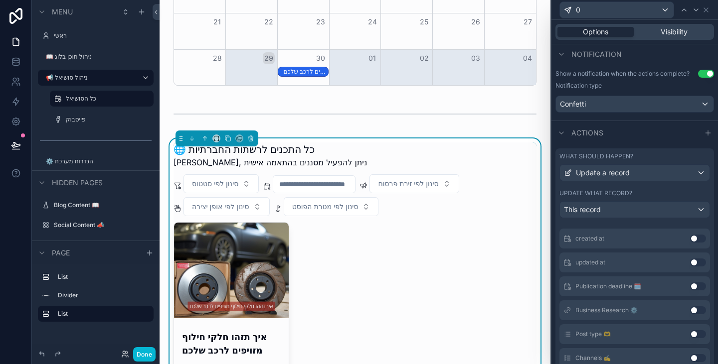
scroll to position [0, 0]
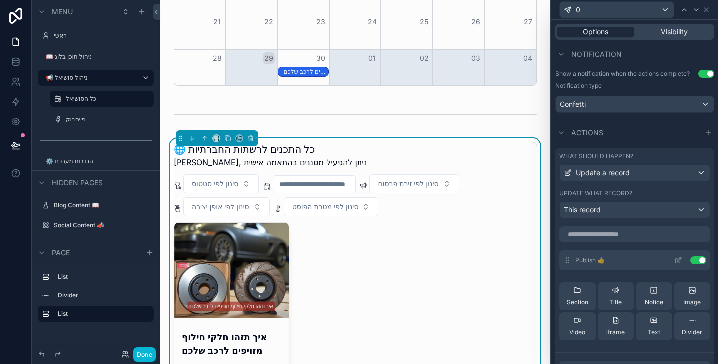
click at [674, 261] on icon at bounding box center [678, 261] width 8 height 8
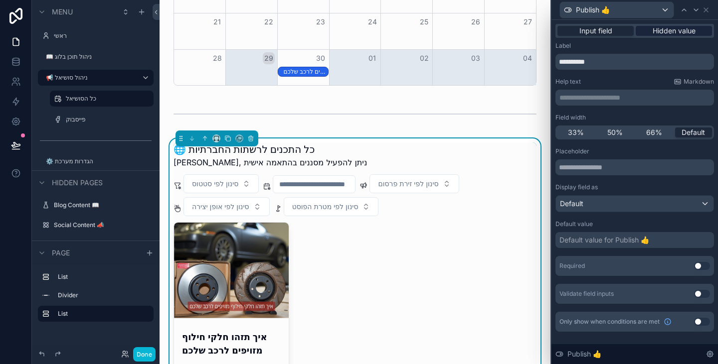
click at [669, 33] on span "Hidden value" at bounding box center [673, 31] width 43 height 10
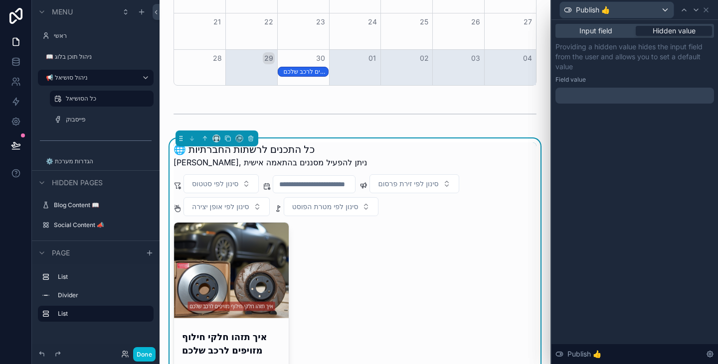
click at [626, 93] on div at bounding box center [634, 96] width 159 height 16
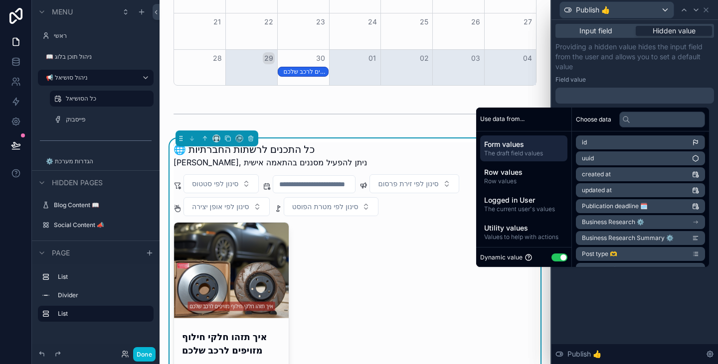
click at [555, 255] on button "Use setting" at bounding box center [559, 258] width 16 height 8
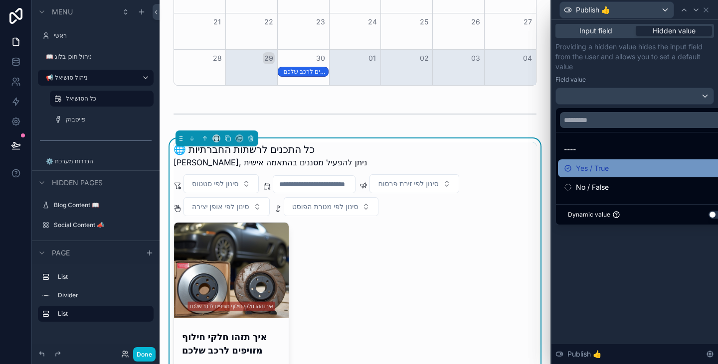
click at [606, 163] on span "Yes / True" at bounding box center [592, 168] width 33 height 12
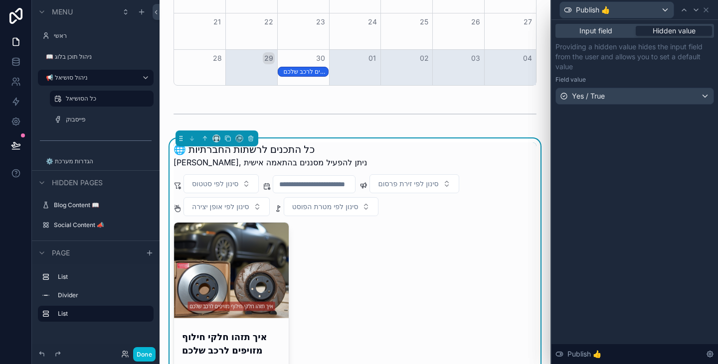
click at [622, 260] on div "Input field Hidden value Providing a hidden value hides the input field from th…" at bounding box center [634, 192] width 166 height 344
click at [709, 11] on icon at bounding box center [706, 10] width 8 height 8
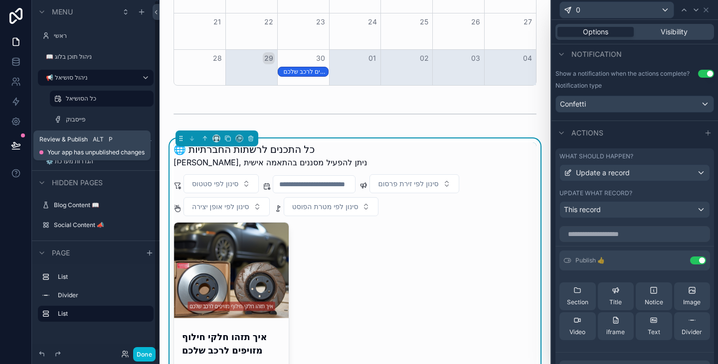
click at [18, 147] on icon at bounding box center [16, 146] width 10 height 10
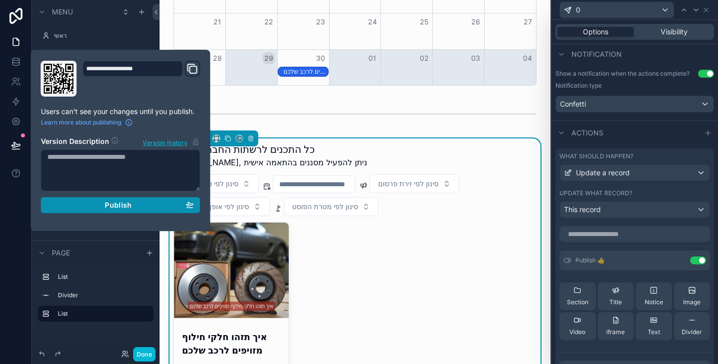
click at [197, 203] on button "Publish" at bounding box center [120, 205] width 159 height 16
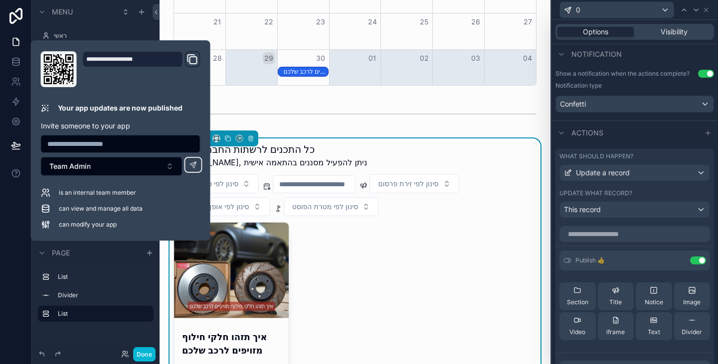
click at [13, 244] on div at bounding box center [16, 182] width 32 height 364
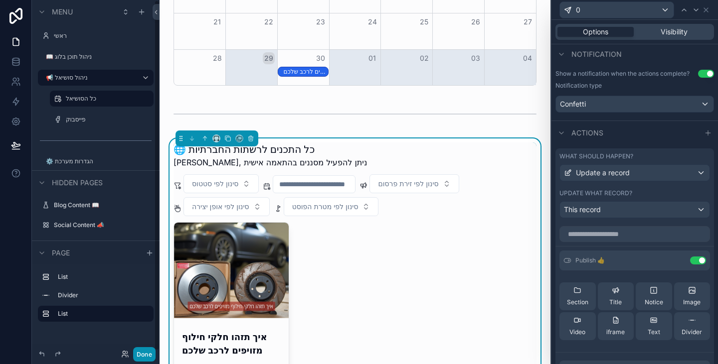
click at [152, 351] on button "Done" at bounding box center [144, 354] width 22 height 14
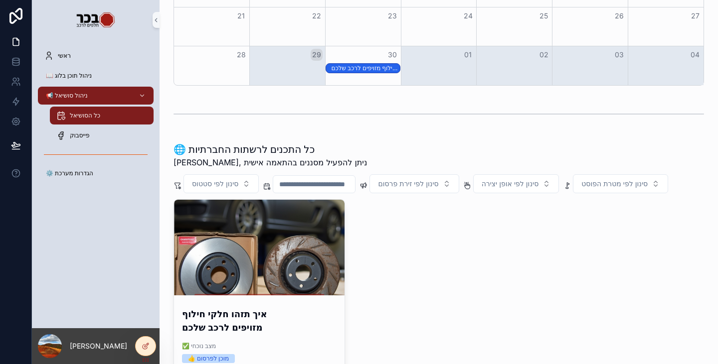
scroll to position [249, 0]
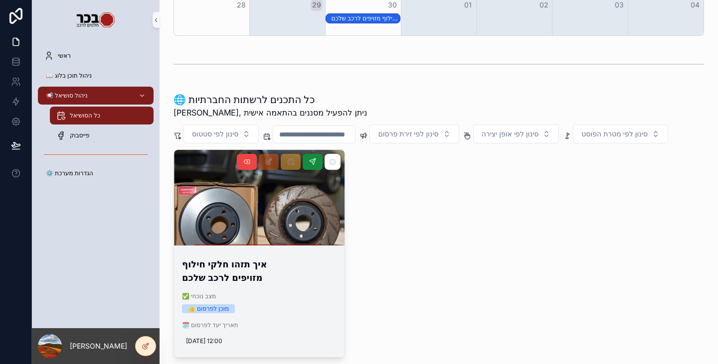
click at [297, 239] on div "scrollable content" at bounding box center [259, 198] width 170 height 96
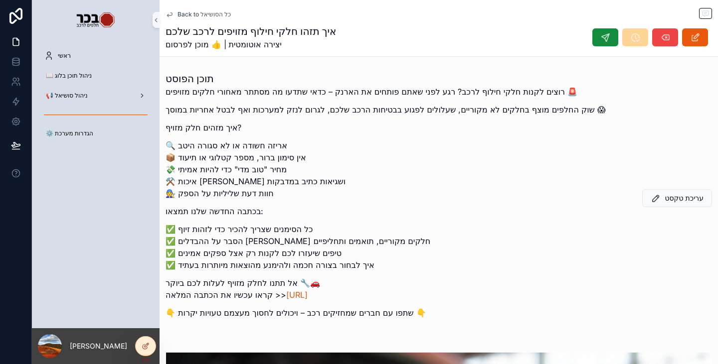
click at [216, 12] on span "Back to כל הסושיאל" at bounding box center [203, 14] width 53 height 8
